Goal: Transaction & Acquisition: Purchase product/service

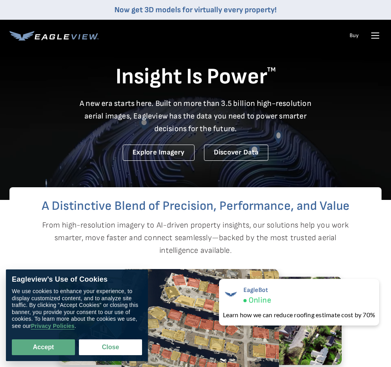
click at [376, 36] on icon at bounding box center [376, 36] width 8 height 0
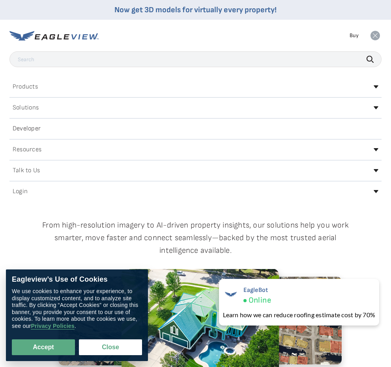
click at [19, 191] on h2 "Login" at bounding box center [20, 191] width 15 height 6
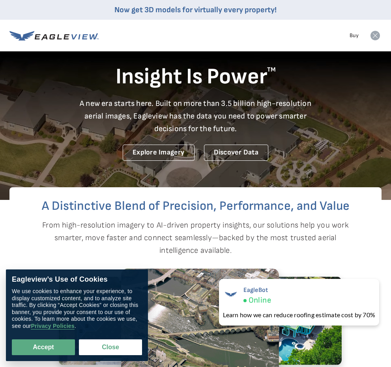
click at [378, 35] on icon at bounding box center [375, 35] width 9 height 9
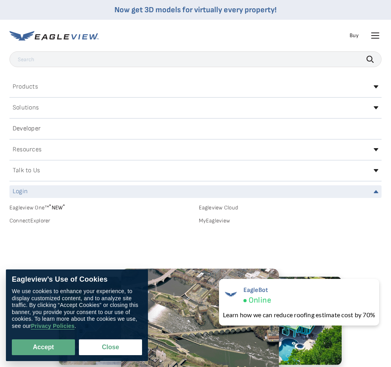
click at [378, 35] on icon at bounding box center [375, 35] width 13 height 13
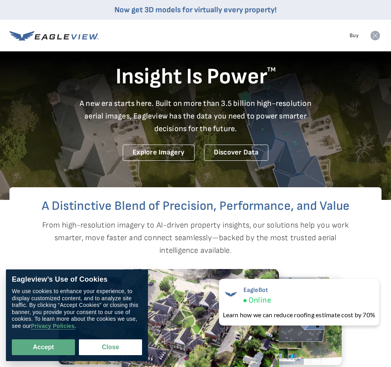
click at [375, 34] on icon at bounding box center [375, 35] width 9 height 9
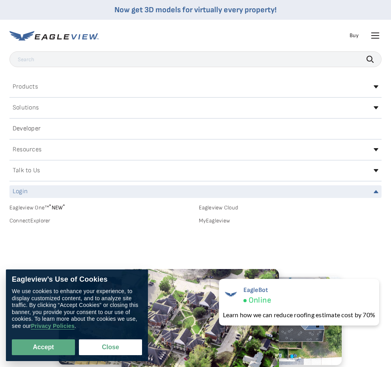
click at [216, 220] on link "MyEagleview" at bounding box center [290, 220] width 183 height 7
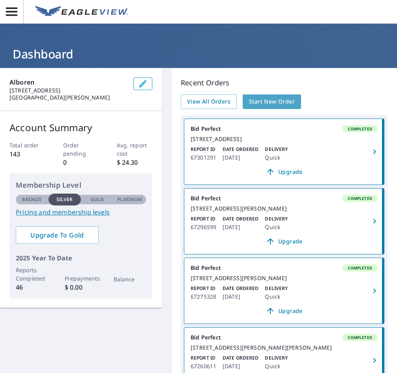
click at [269, 98] on span "Start New Order" at bounding box center [272, 102] width 46 height 10
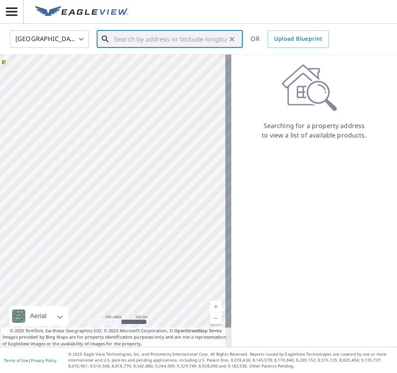
click at [155, 38] on input "text" at bounding box center [170, 39] width 113 height 22
paste input "[STREET_ADDRESS][US_STATE]"
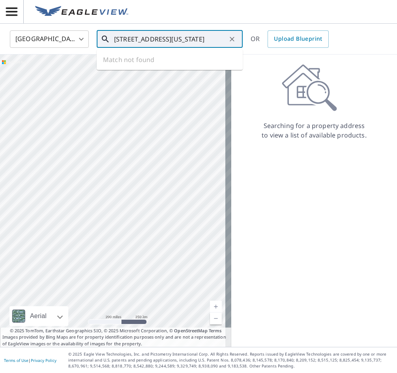
scroll to position [0, 29]
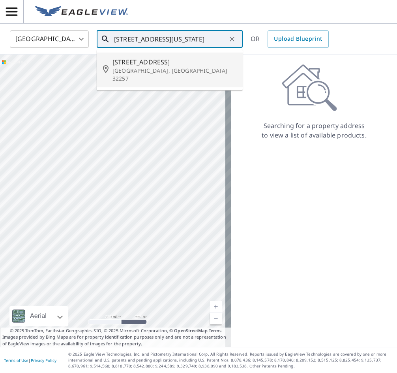
click at [177, 66] on div "[STREET_ADDRESS]" at bounding box center [175, 69] width 124 height 25
type input "[STREET_ADDRESS]"
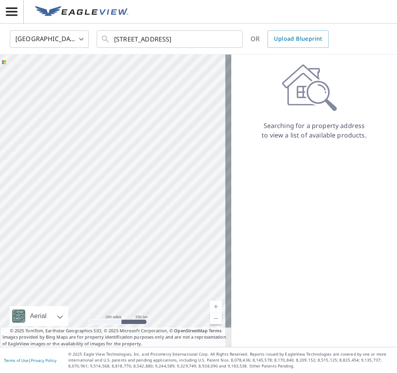
scroll to position [0, 0]
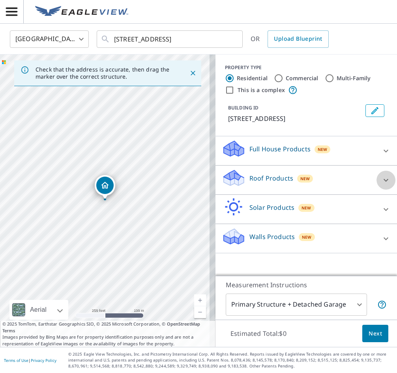
click at [384, 181] on icon at bounding box center [386, 180] width 5 height 3
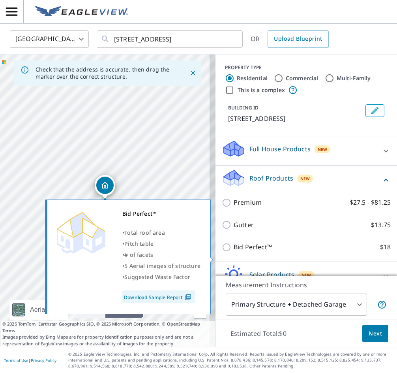
click at [222, 252] on input "Bid Perfect™ $18" at bounding box center [228, 247] width 12 height 9
checkbox input "true"
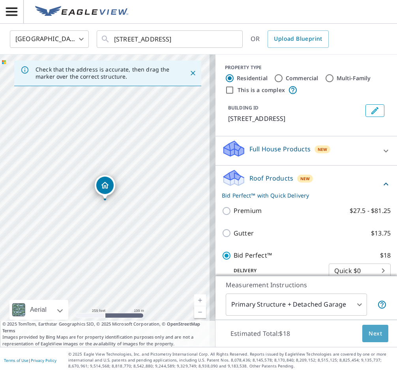
click at [371, 332] on span "Next" at bounding box center [375, 334] width 13 height 10
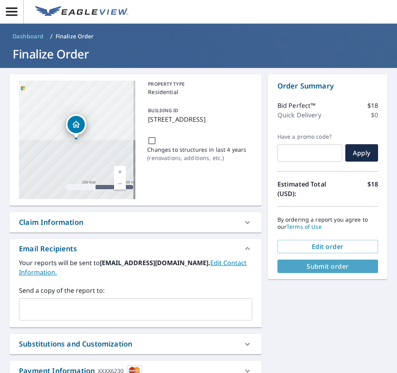
click at [326, 262] on span "Submit order" at bounding box center [328, 266] width 88 height 9
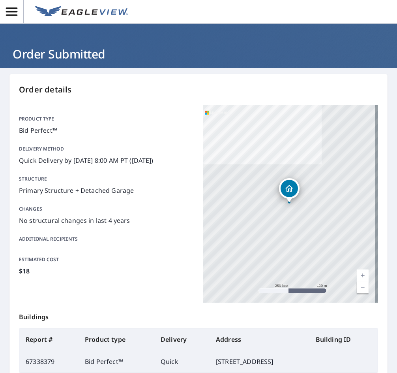
scroll to position [93, 0]
